Goal: Information Seeking & Learning: Learn about a topic

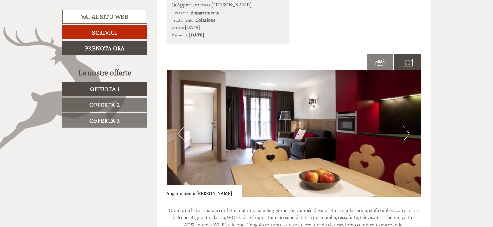
scroll to position [417, 0]
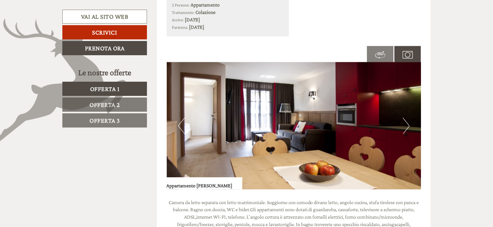
click at [412, 120] on img at bounding box center [294, 125] width 255 height 127
click at [406, 125] on button "Next" at bounding box center [406, 126] width 7 height 16
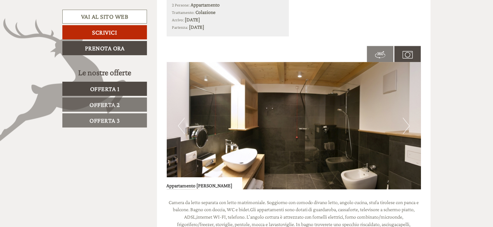
click at [406, 125] on button "Next" at bounding box center [406, 126] width 7 height 16
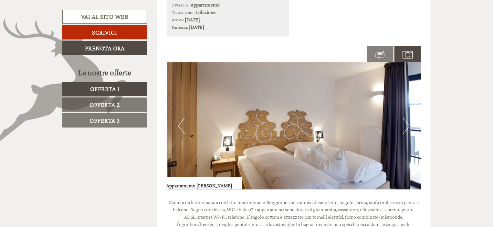
click at [406, 125] on button "Next" at bounding box center [406, 126] width 7 height 16
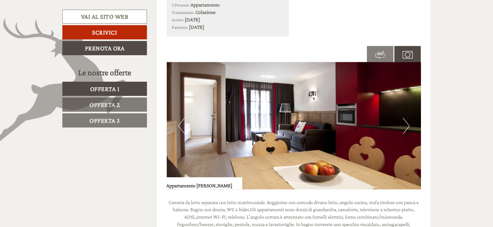
click at [406, 125] on button "Next" at bounding box center [406, 126] width 7 height 16
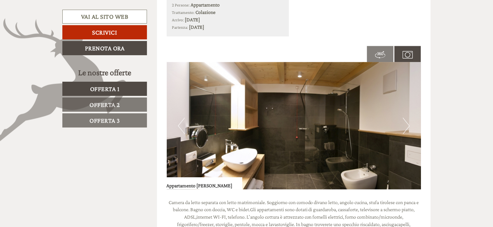
click at [406, 125] on button "Next" at bounding box center [406, 126] width 7 height 16
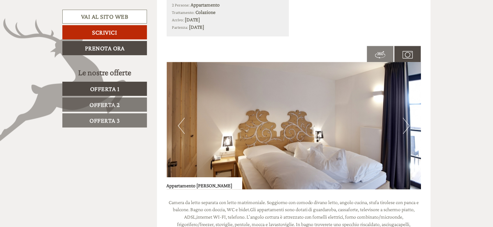
click at [384, 46] on span at bounding box center [380, 54] width 26 height 23
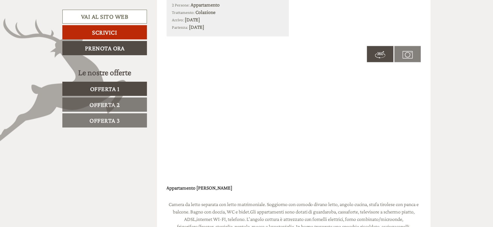
click at [412, 54] on img at bounding box center [407, 55] width 10 height 10
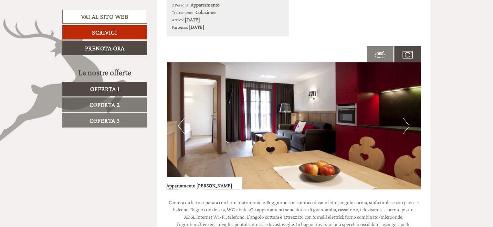
click at [266, 131] on img at bounding box center [294, 125] width 255 height 127
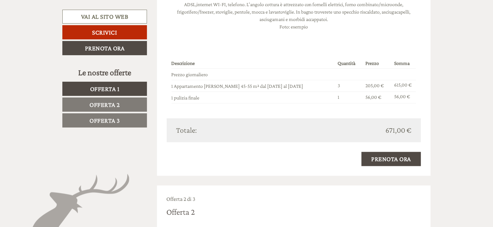
scroll to position [628, 0]
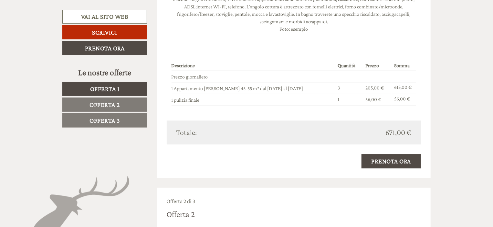
click at [266, 131] on div "Totale:" at bounding box center [233, 132] width 122 height 11
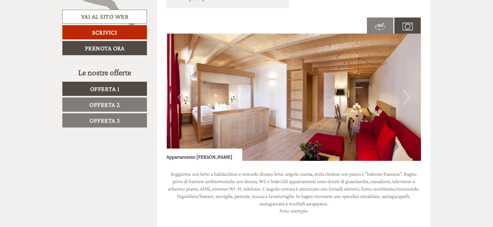
scroll to position [901, 0]
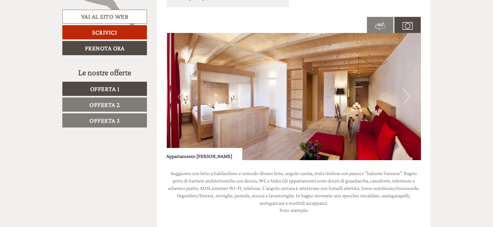
click at [401, 97] on img at bounding box center [294, 96] width 255 height 127
click at [405, 96] on button "Next" at bounding box center [406, 97] width 7 height 16
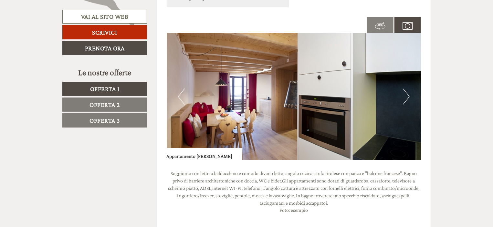
click at [405, 96] on button "Next" at bounding box center [406, 97] width 7 height 16
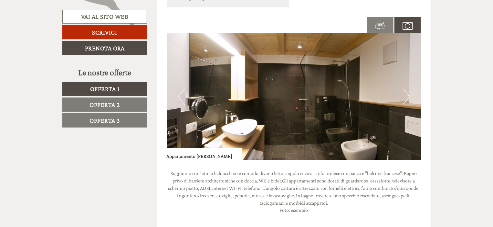
click at [405, 96] on button "Next" at bounding box center [406, 97] width 7 height 16
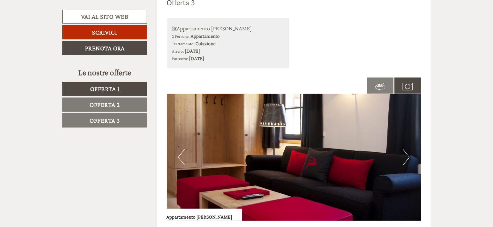
scroll to position [1348, 0]
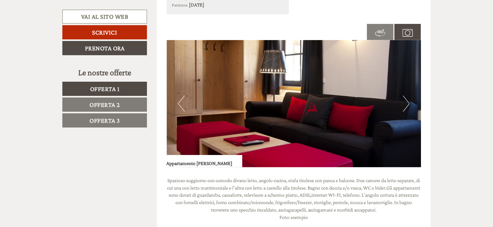
click at [405, 96] on button "Next" at bounding box center [406, 104] width 7 height 16
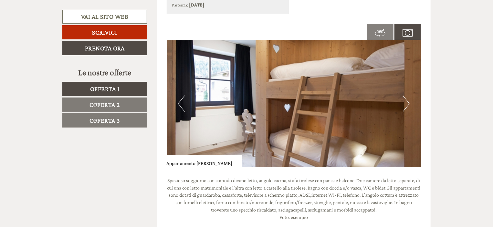
click at [405, 96] on button "Next" at bounding box center [406, 104] width 7 height 16
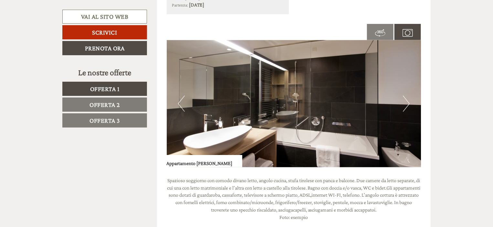
click at [405, 96] on button "Next" at bounding box center [406, 104] width 7 height 16
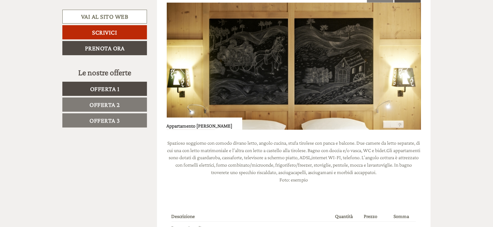
scroll to position [1386, 0]
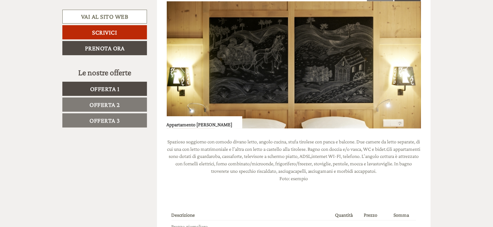
click at [408, 64] on button "Next" at bounding box center [406, 65] width 7 height 16
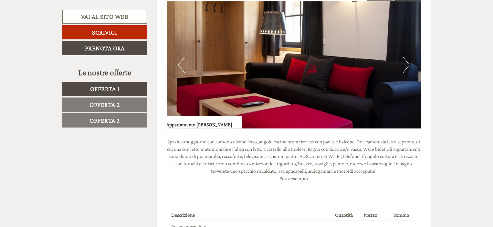
click at [408, 64] on button "Next" at bounding box center [406, 65] width 7 height 16
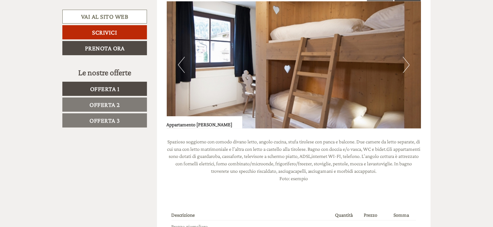
click at [408, 64] on button "Next" at bounding box center [406, 65] width 7 height 16
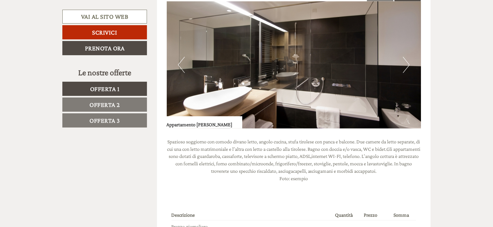
click at [408, 64] on button "Next" at bounding box center [406, 65] width 7 height 16
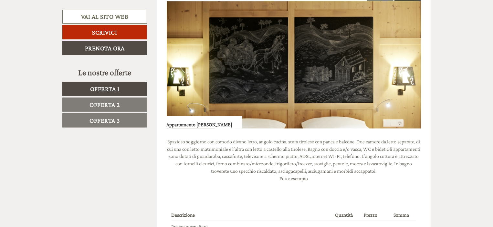
click at [408, 64] on button "Next" at bounding box center [406, 65] width 7 height 16
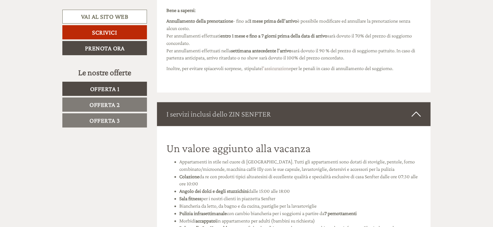
scroll to position [1767, 0]
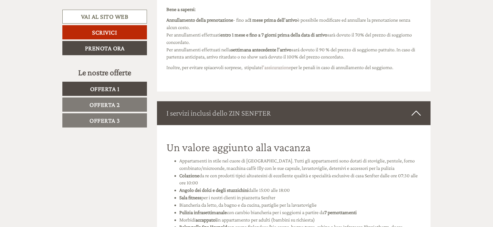
click at [418, 109] on icon at bounding box center [416, 113] width 9 height 11
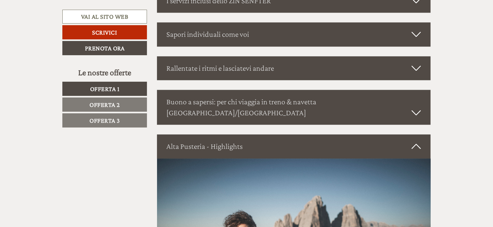
scroll to position [1901, 0]
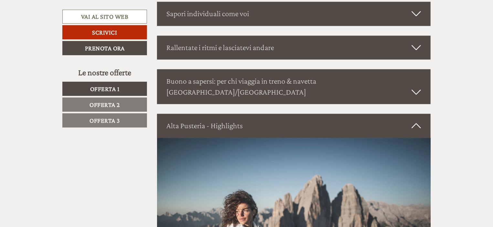
click at [418, 120] on icon at bounding box center [416, 125] width 9 height 11
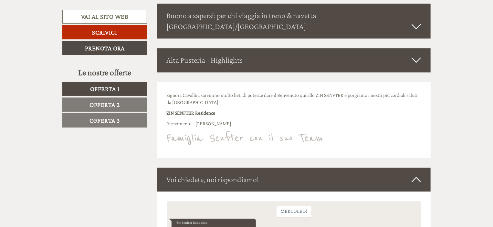
scroll to position [1895, 0]
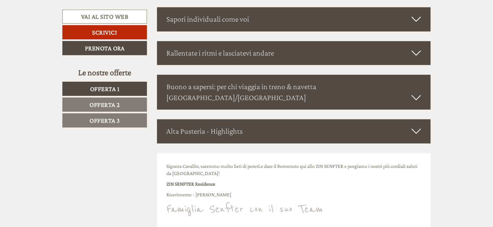
click at [422, 119] on div "Alta Pusteria - Highlights" at bounding box center [294, 131] width 274 height 24
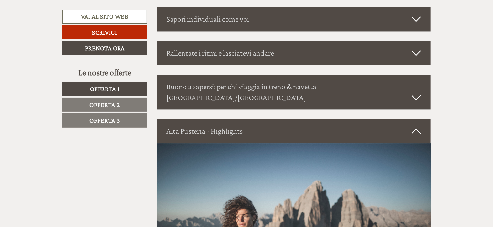
click at [422, 119] on div "Alta Pusteria - Highlights" at bounding box center [294, 131] width 274 height 24
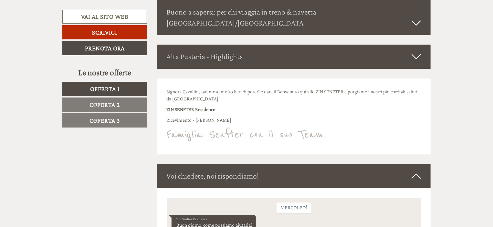
scroll to position [1977, 0]
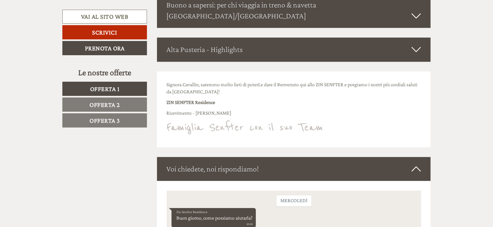
click at [422, 158] on div "Voi chiedete, noi rispondiamo!" at bounding box center [294, 169] width 274 height 24
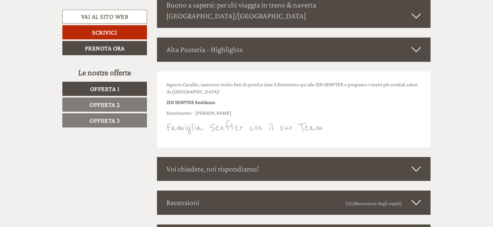
click at [415, 37] on div "Alta Pusteria - Highlights" at bounding box center [294, 49] width 274 height 24
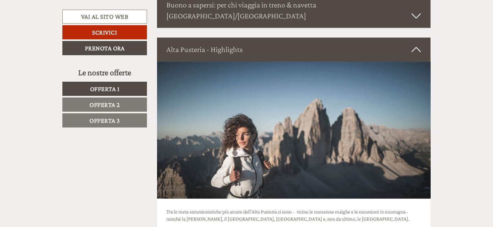
click at [416, 37] on div "Alta Pusteria - Highlights" at bounding box center [294, 49] width 274 height 24
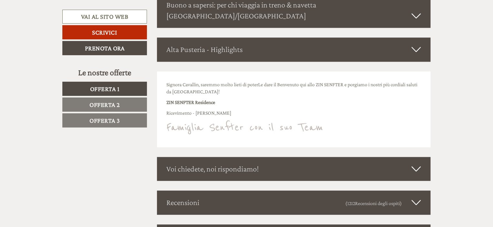
click at [413, 163] on icon at bounding box center [416, 168] width 9 height 11
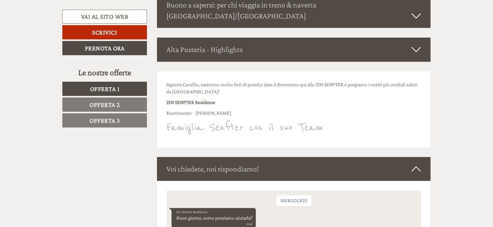
click at [413, 163] on icon at bounding box center [416, 168] width 9 height 11
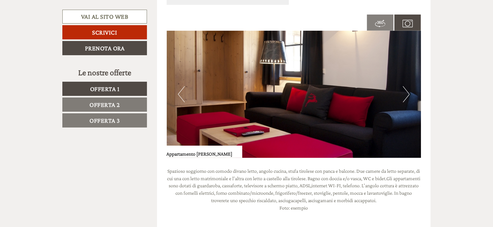
scroll to position [1357, 0]
click at [99, 85] on span "Offerta 1" at bounding box center [104, 88] width 29 height 7
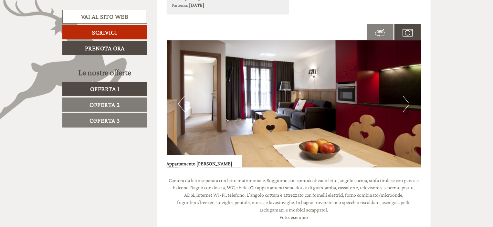
scroll to position [419, 0]
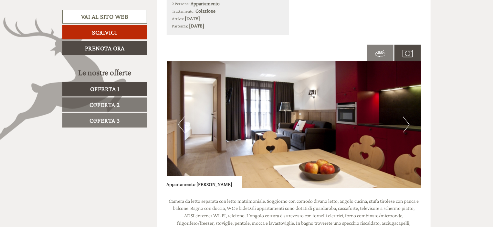
click at [407, 124] on button "Next" at bounding box center [406, 125] width 7 height 16
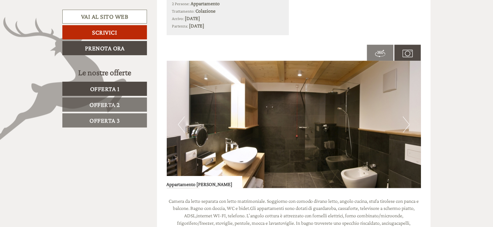
click at [407, 124] on button "Next" at bounding box center [406, 125] width 7 height 16
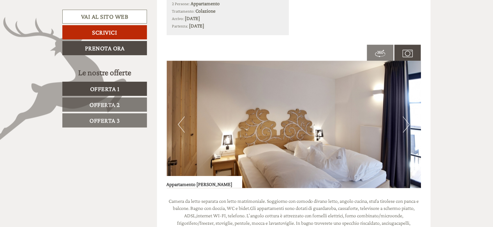
click at [405, 124] on button "Next" at bounding box center [406, 125] width 7 height 16
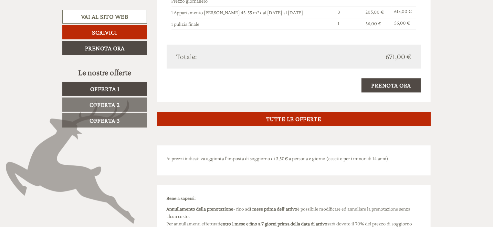
scroll to position [706, 0]
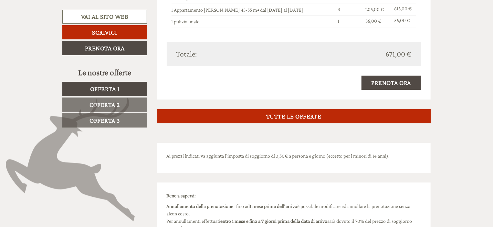
click at [103, 101] on span "Offerta 2" at bounding box center [104, 104] width 30 height 7
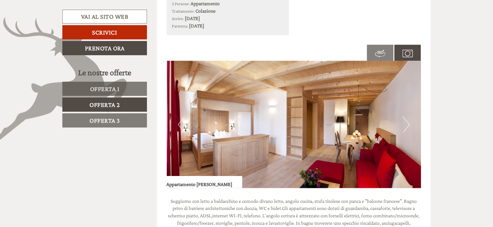
scroll to position [420, 0]
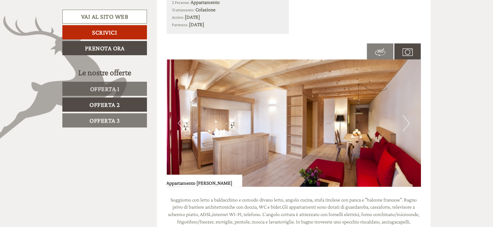
click at [406, 125] on button "Next" at bounding box center [406, 123] width 7 height 16
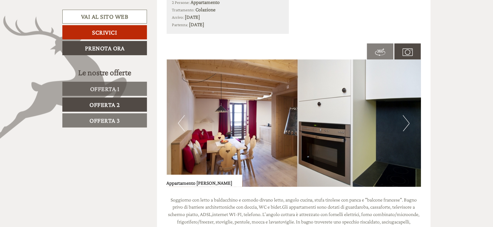
click at [175, 118] on img at bounding box center [294, 123] width 255 height 127
click at [178, 120] on button "Previous" at bounding box center [181, 123] width 7 height 16
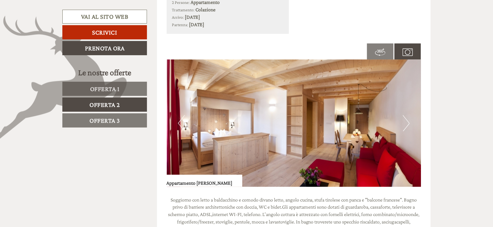
click at [405, 120] on button "Next" at bounding box center [406, 123] width 7 height 16
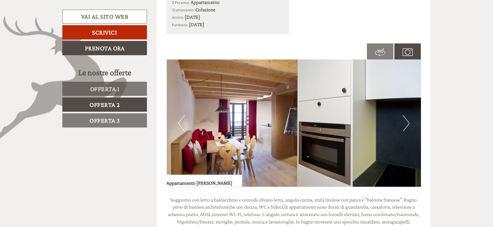
click at [405, 120] on button "Next" at bounding box center [406, 123] width 7 height 16
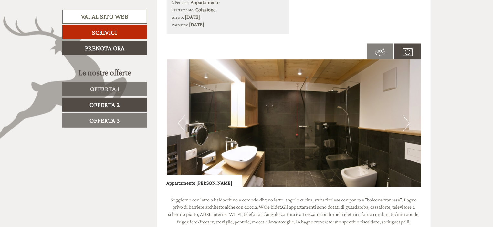
click at [405, 120] on button "Next" at bounding box center [406, 123] width 7 height 16
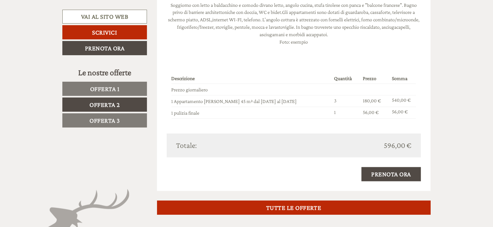
scroll to position [614, 0]
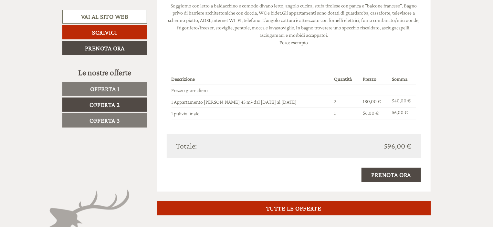
click at [97, 88] on span "Offerta 1" at bounding box center [104, 88] width 29 height 7
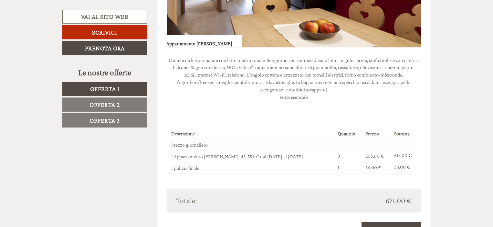
scroll to position [579, 0]
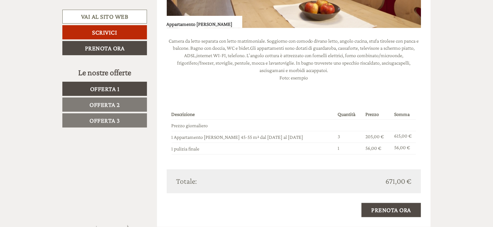
click at [142, 121] on link "Offerta 3" at bounding box center [104, 120] width 85 height 14
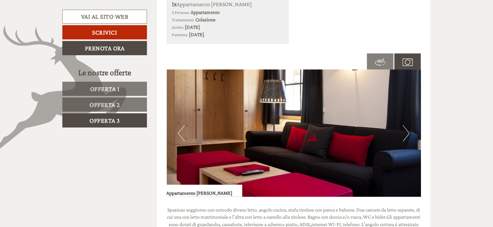
scroll to position [425, 0]
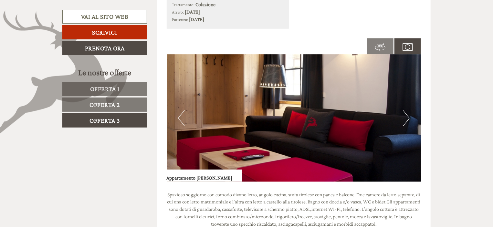
click at [415, 118] on img at bounding box center [294, 118] width 255 height 127
click at [409, 119] on button "Next" at bounding box center [406, 118] width 7 height 16
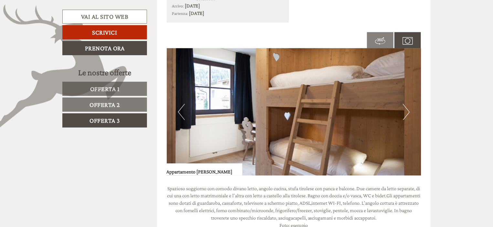
scroll to position [432, 0]
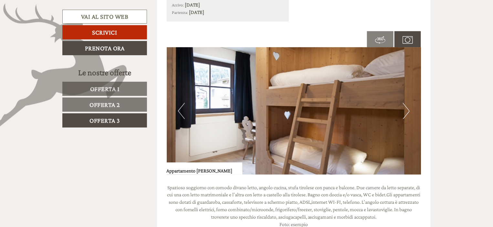
click at [407, 112] on button "Next" at bounding box center [406, 111] width 7 height 16
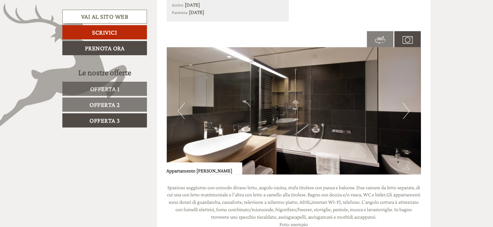
click at [407, 112] on button "Next" at bounding box center [406, 111] width 7 height 16
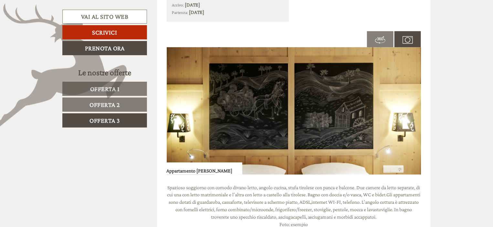
click at [411, 106] on img at bounding box center [294, 110] width 255 height 127
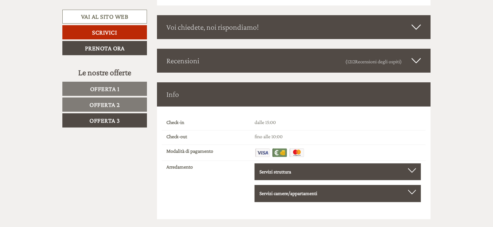
scroll to position [1205, 0]
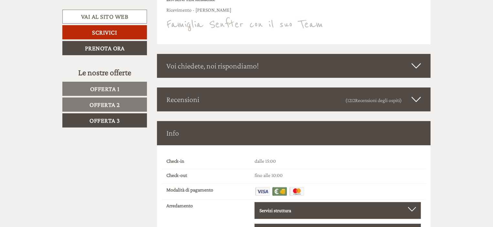
click at [319, 128] on div "Info" at bounding box center [294, 133] width 274 height 24
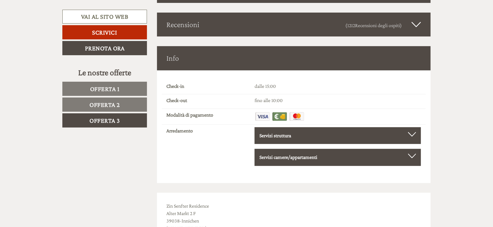
scroll to position [1294, 0]
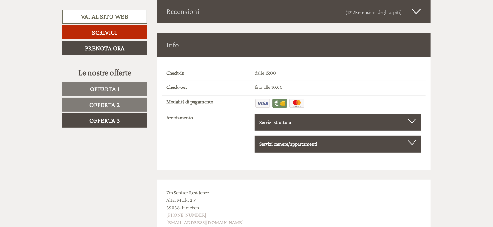
click at [304, 115] on div "Servizi struttura [GEOGRAPHIC_DATA], Sala relax comune, [GEOGRAPHIC_DATA], [GEO…" at bounding box center [338, 122] width 166 height 17
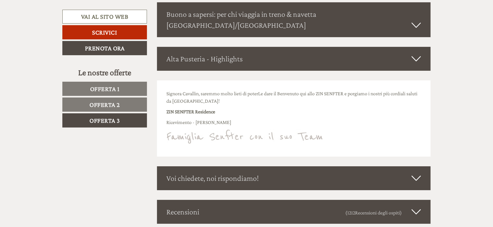
scroll to position [1093, 0]
click at [292, 49] on div "Alta Pusteria - Highlights" at bounding box center [294, 59] width 274 height 24
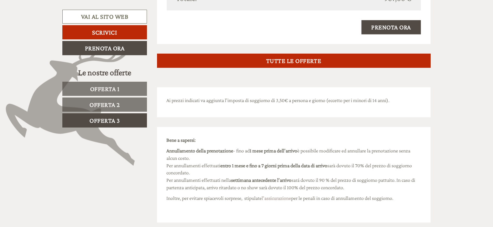
scroll to position [762, 0]
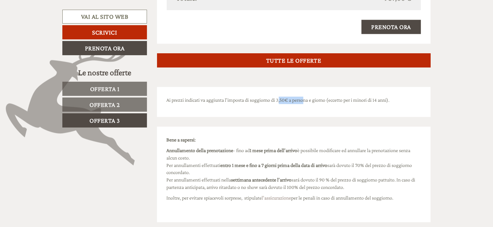
drag, startPoint x: 279, startPoint y: 99, endPoint x: 304, endPoint y: 101, distance: 24.6
click at [305, 102] on p "Ai prezzi indicati va aggiunta l’imposta di soggiorno di 3,50€ a persona e gior…" at bounding box center [294, 100] width 255 height 7
click at [304, 101] on p "Ai prezzi indicati va aggiunta l’imposta di soggiorno di 3,50€ a persona e gior…" at bounding box center [294, 100] width 255 height 7
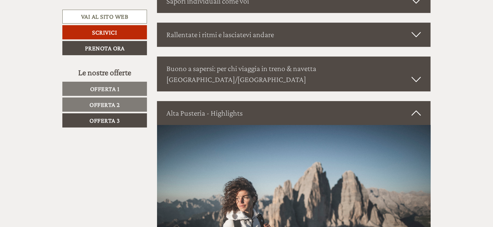
scroll to position [1021, 0]
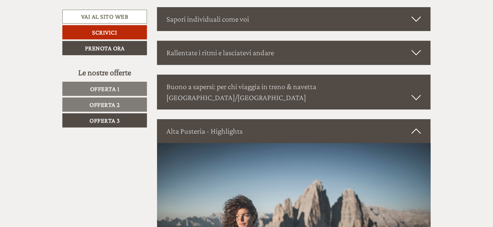
click at [338, 119] on div "Alta Pusteria - Highlights" at bounding box center [294, 131] width 274 height 24
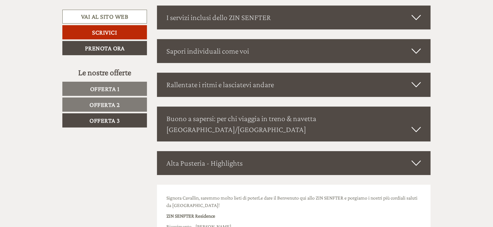
scroll to position [990, 0]
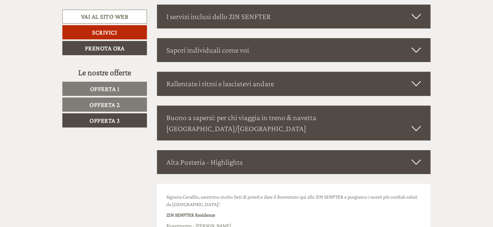
click at [411, 150] on div "Alta Pusteria - Highlights" at bounding box center [294, 162] width 274 height 24
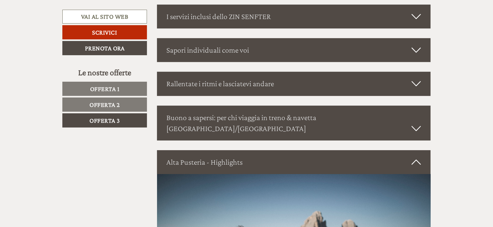
click at [411, 150] on div "Alta Pusteria - Highlights" at bounding box center [294, 162] width 274 height 24
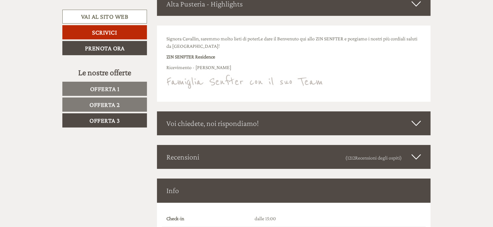
scroll to position [1176, 0]
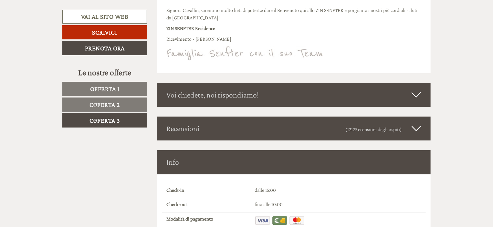
click at [413, 89] on icon at bounding box center [416, 94] width 9 height 11
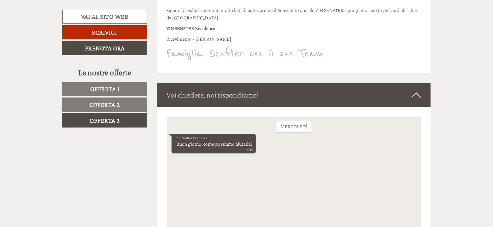
click at [413, 89] on icon at bounding box center [416, 94] width 9 height 11
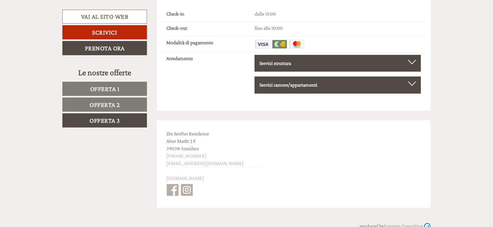
scroll to position [1353, 0]
click at [408, 60] on div "Servizi struttura" at bounding box center [337, 63] width 157 height 7
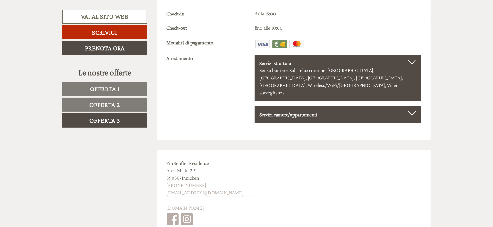
click at [414, 60] on div at bounding box center [412, 62] width 8 height 5
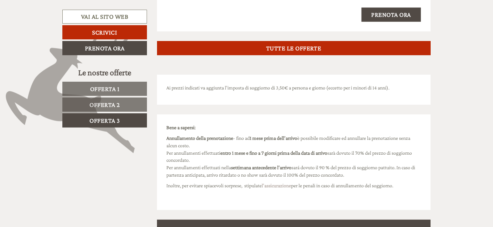
scroll to position [774, 0]
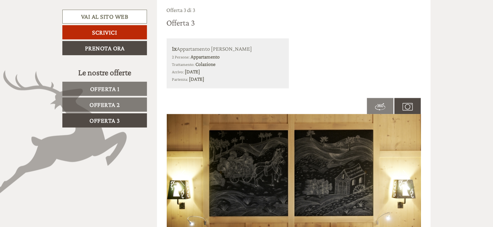
click at [100, 105] on span "Offerta 2" at bounding box center [104, 104] width 30 height 7
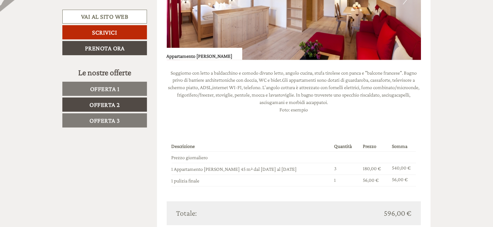
click at [141, 91] on link "Offerta 1" at bounding box center [104, 89] width 85 height 14
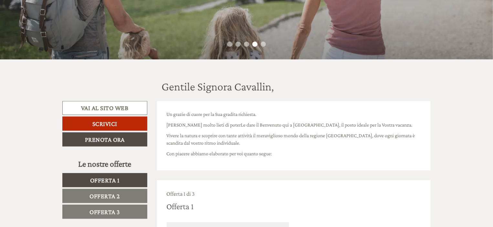
scroll to position [165, 0]
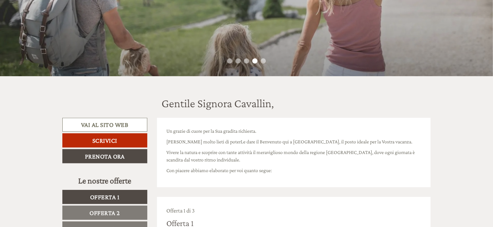
click at [141, 207] on link "Offerta 2" at bounding box center [104, 213] width 85 height 14
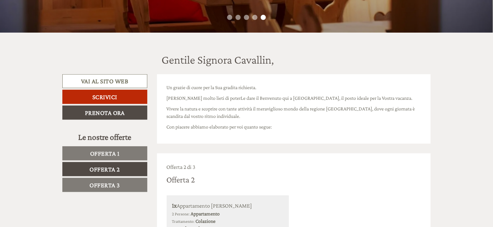
scroll to position [208, 0]
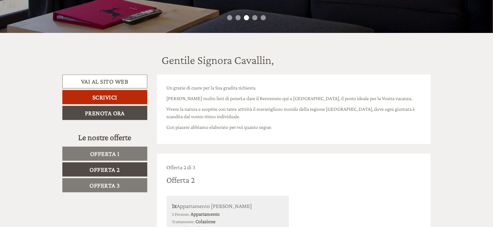
click at [323, 98] on p "[PERSON_NAME] molto lieti di poterLe dare il Benvenuto qui a [GEOGRAPHIC_DATA],…" at bounding box center [294, 98] width 255 height 7
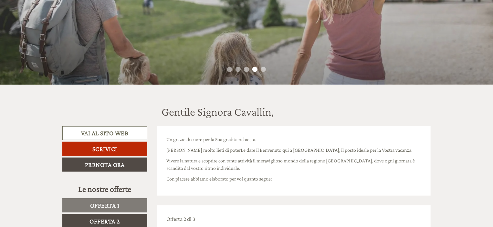
scroll to position [156, 0]
click at [94, 191] on div "Le nostre offerte" at bounding box center [104, 189] width 85 height 12
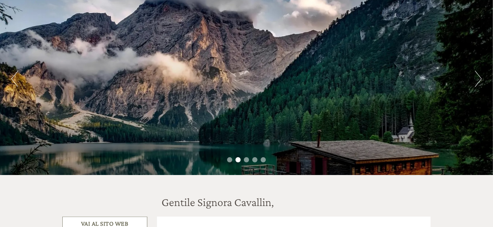
scroll to position [58, 0]
